Goal: Check status: Check status

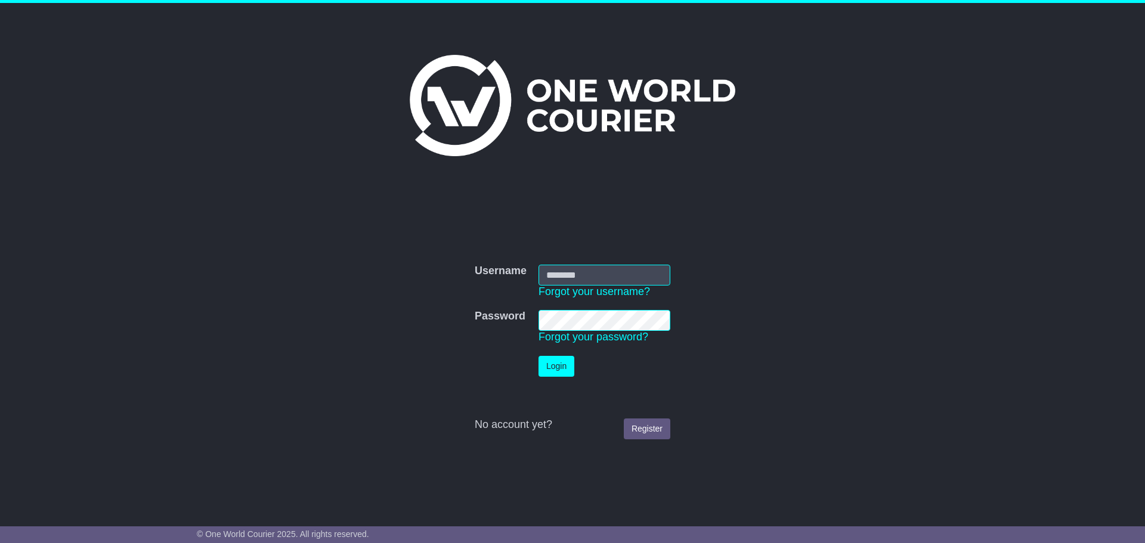
type input "**********"
click at [561, 371] on button "Login" at bounding box center [557, 366] width 36 height 21
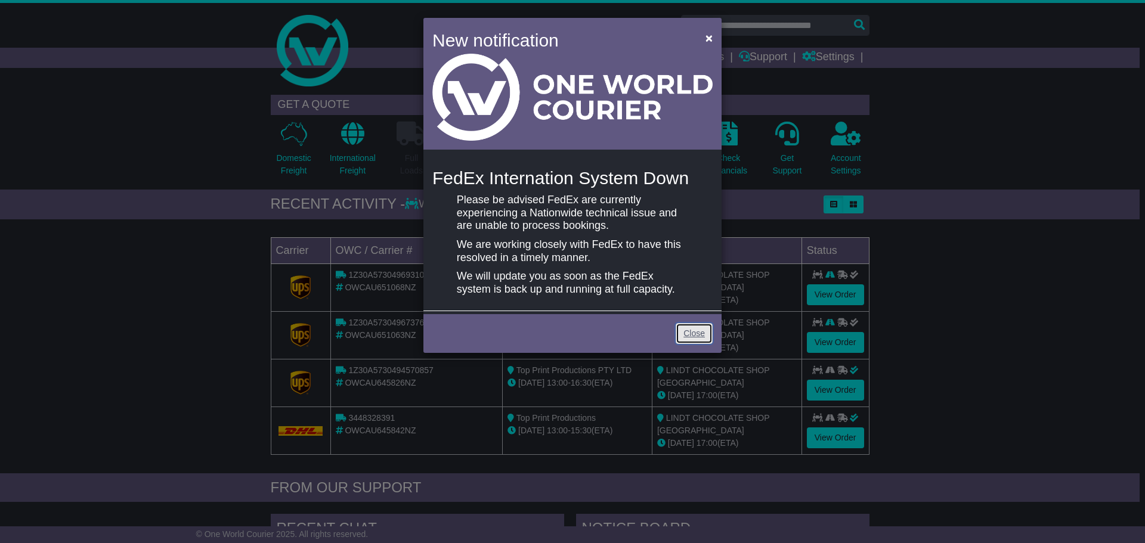
click at [706, 327] on link "Close" at bounding box center [694, 333] width 37 height 21
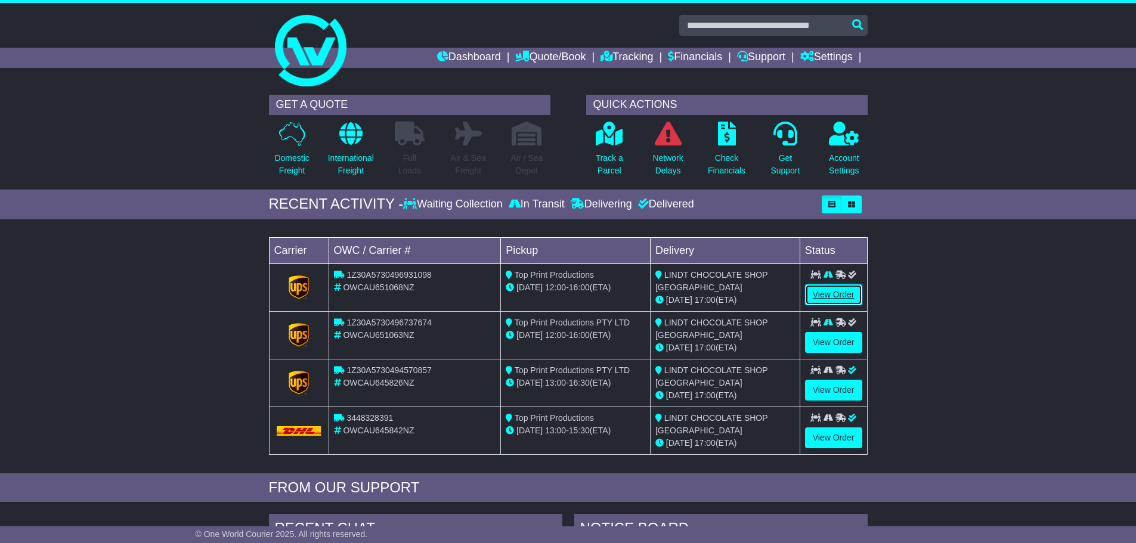
click at [841, 301] on link "View Order" at bounding box center [833, 294] width 57 height 21
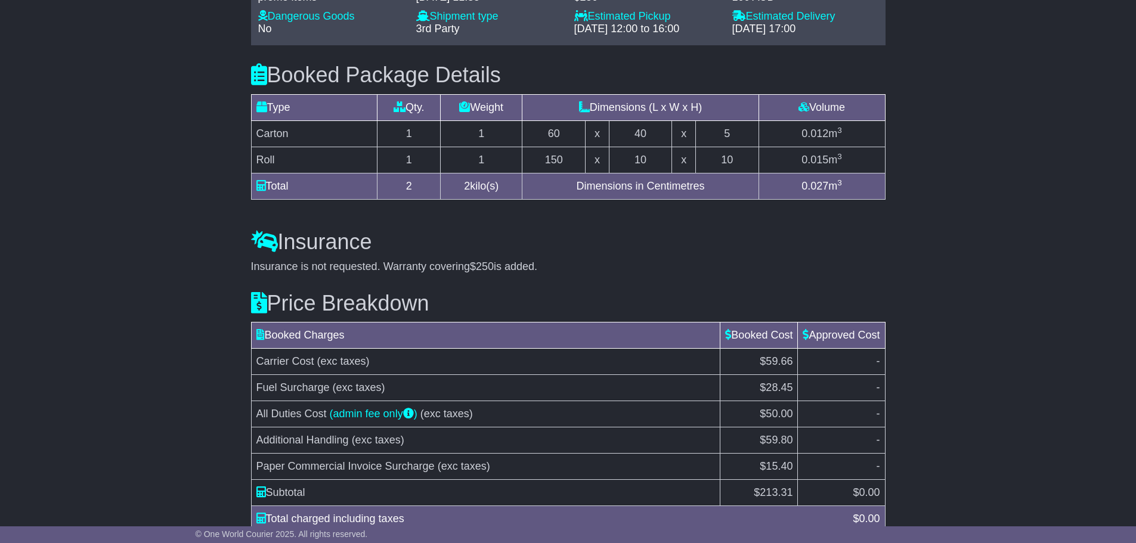
scroll to position [1000, 0]
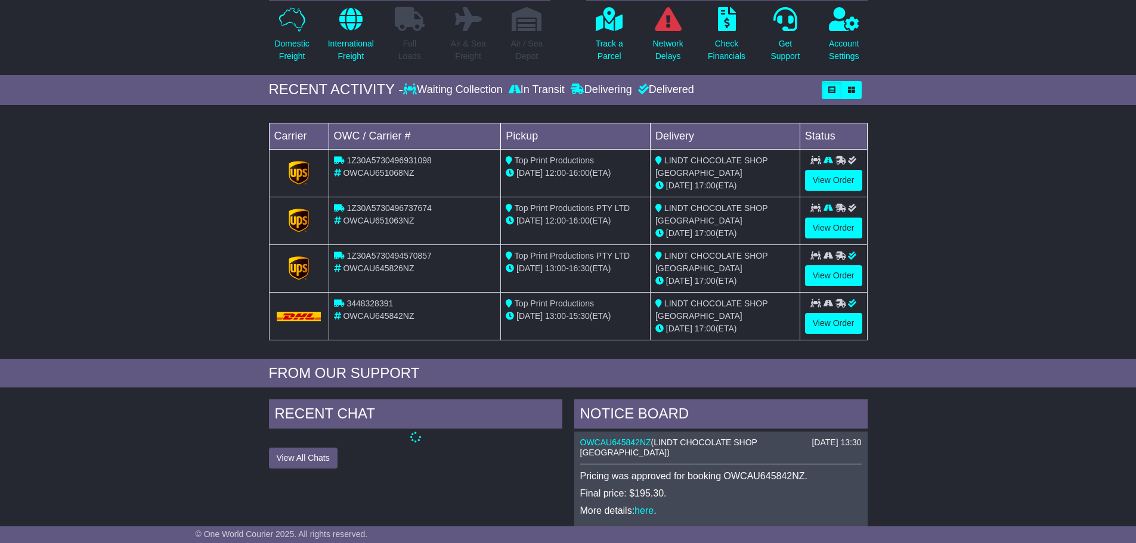
scroll to position [119, 0]
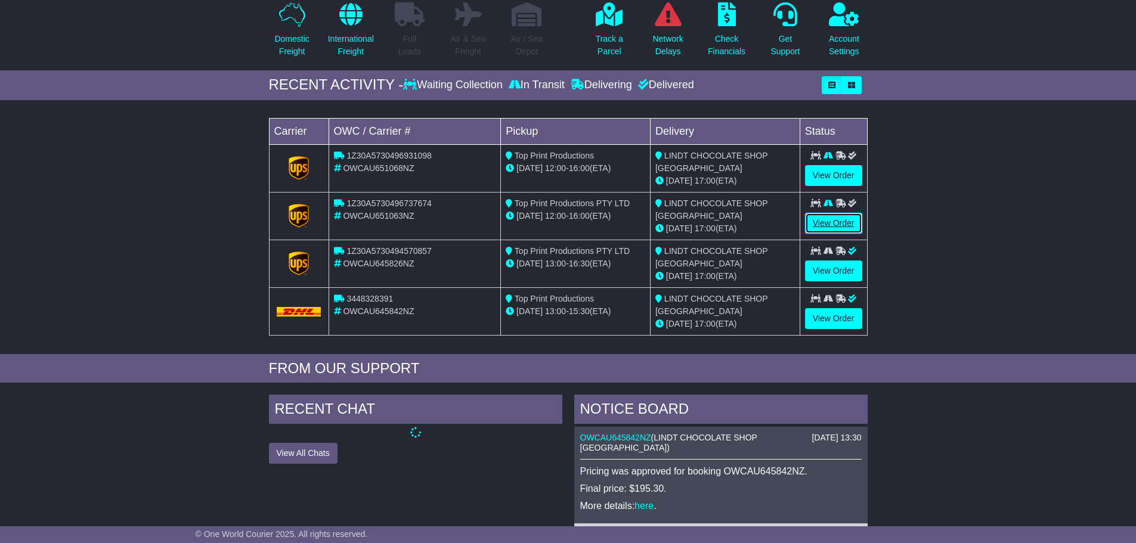
click at [838, 228] on link "View Order" at bounding box center [833, 223] width 57 height 21
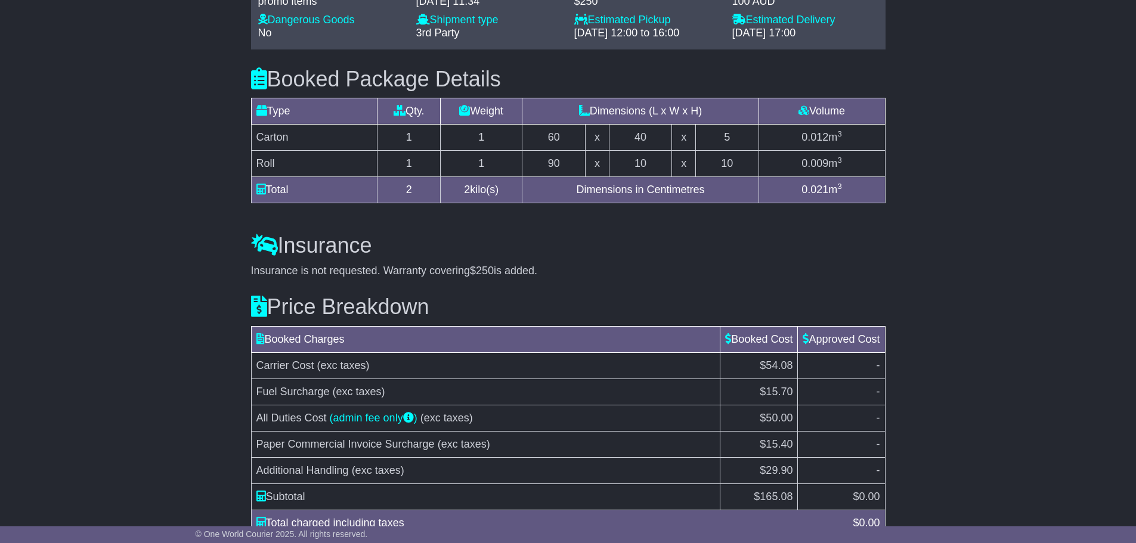
scroll to position [1013, 0]
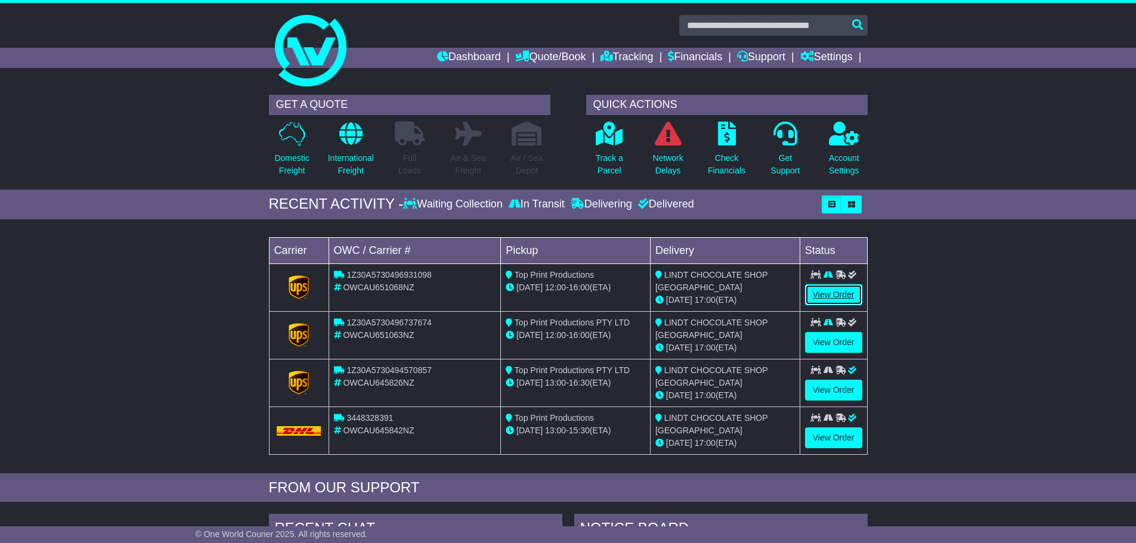
click at [855, 299] on link "View Order" at bounding box center [833, 294] width 57 height 21
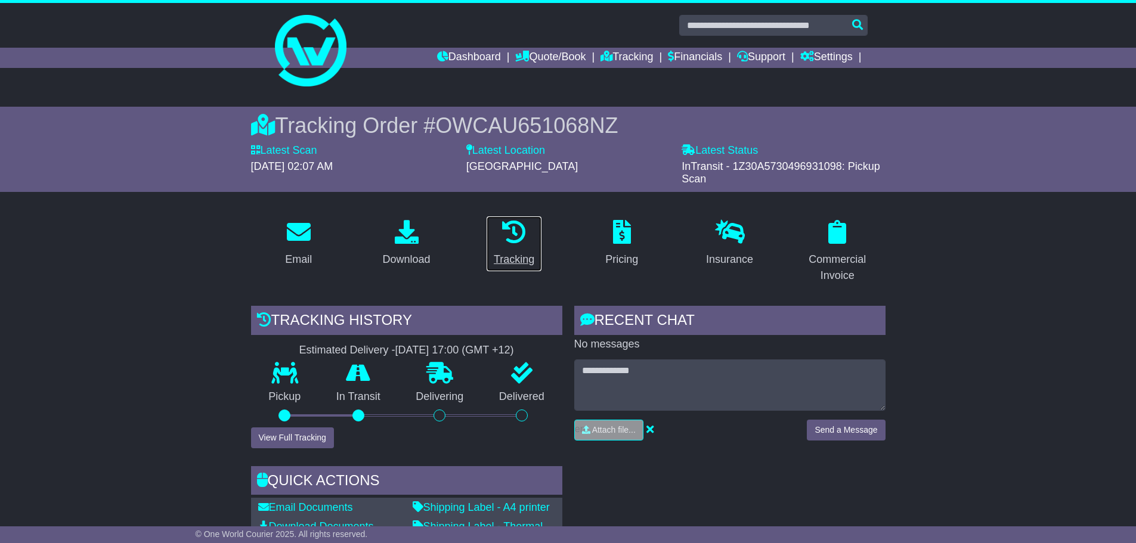
click at [508, 231] on icon at bounding box center [514, 232] width 24 height 24
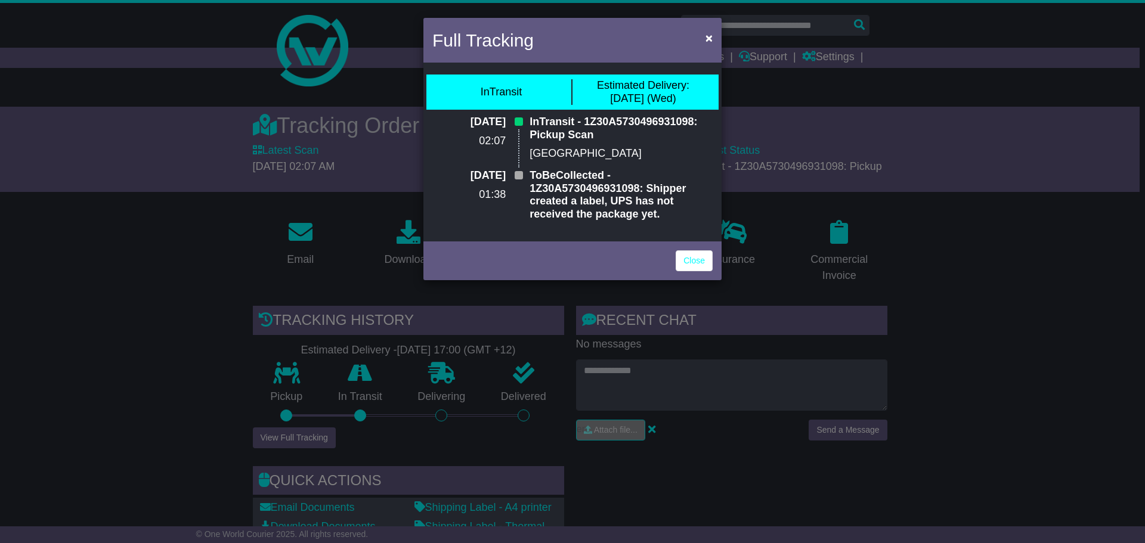
click at [691, 274] on div "Close" at bounding box center [572, 260] width 298 height 42
click at [701, 257] on link "Close" at bounding box center [694, 260] width 37 height 21
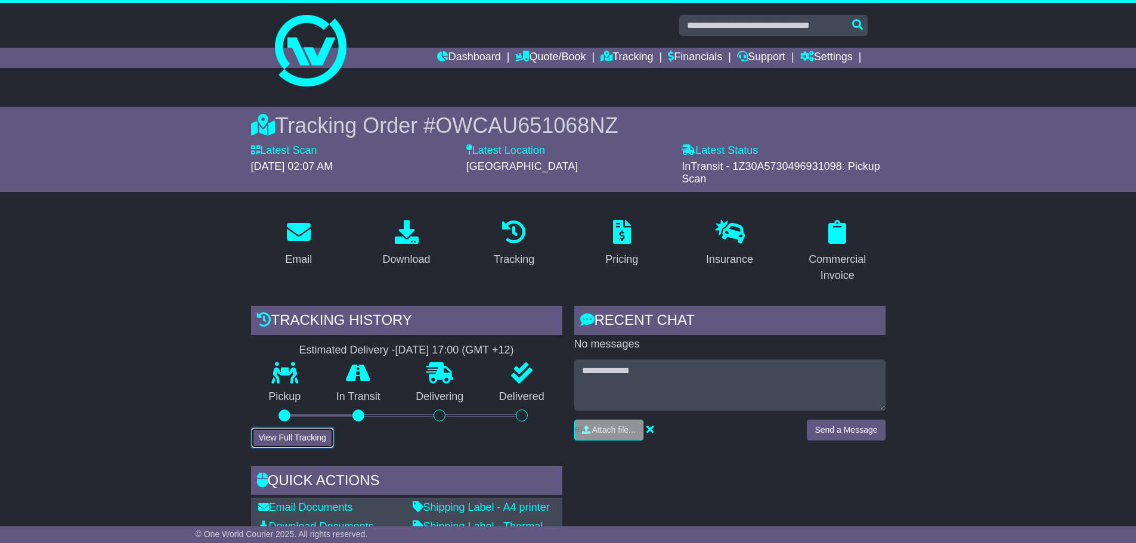
click at [285, 438] on button "View Full Tracking" at bounding box center [292, 438] width 83 height 21
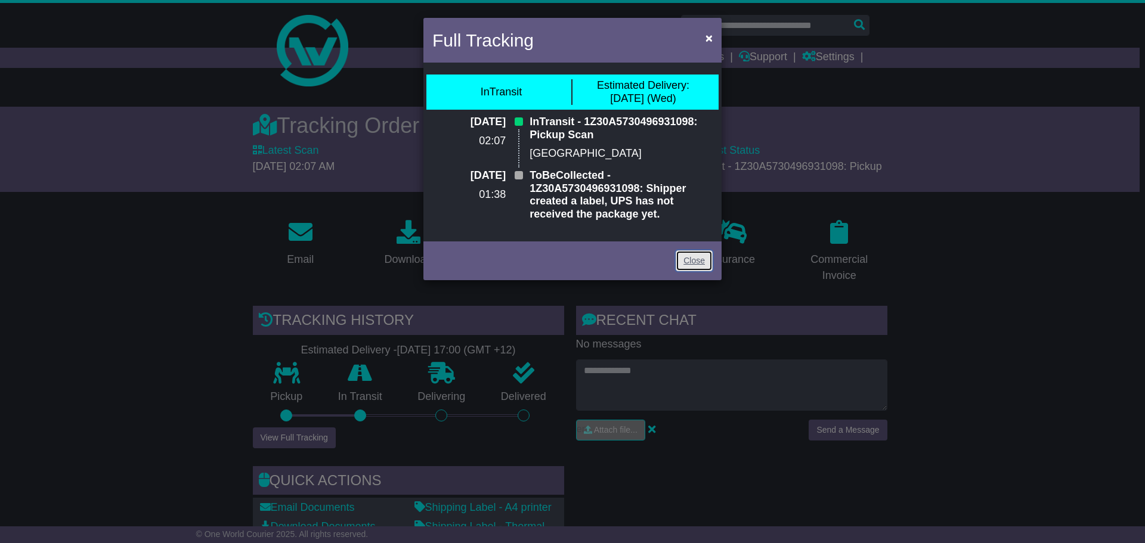
click at [699, 253] on link "Close" at bounding box center [694, 260] width 37 height 21
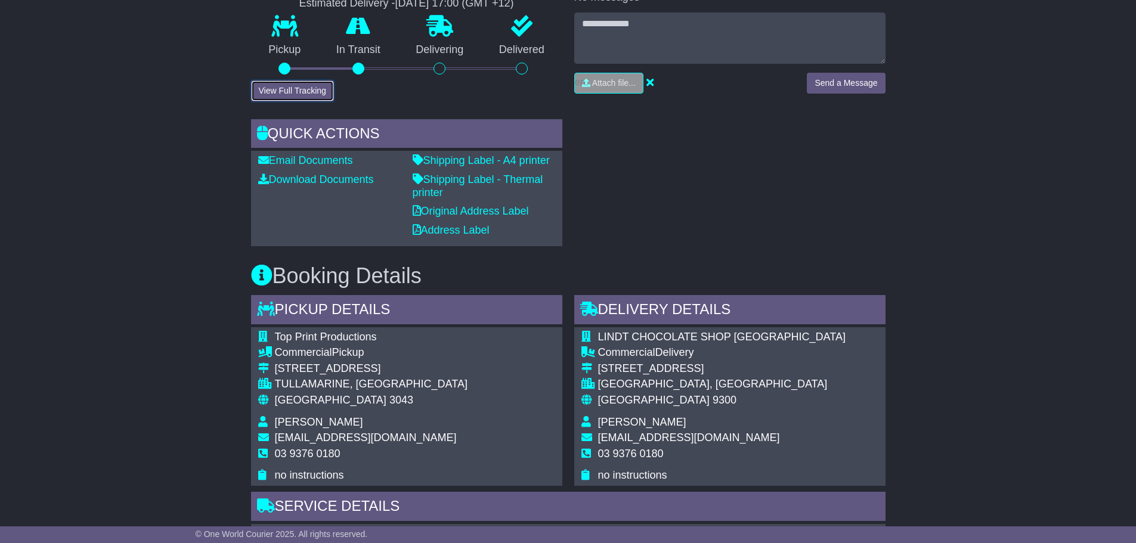
scroll to position [284, 0]
